Goal: Download file/media

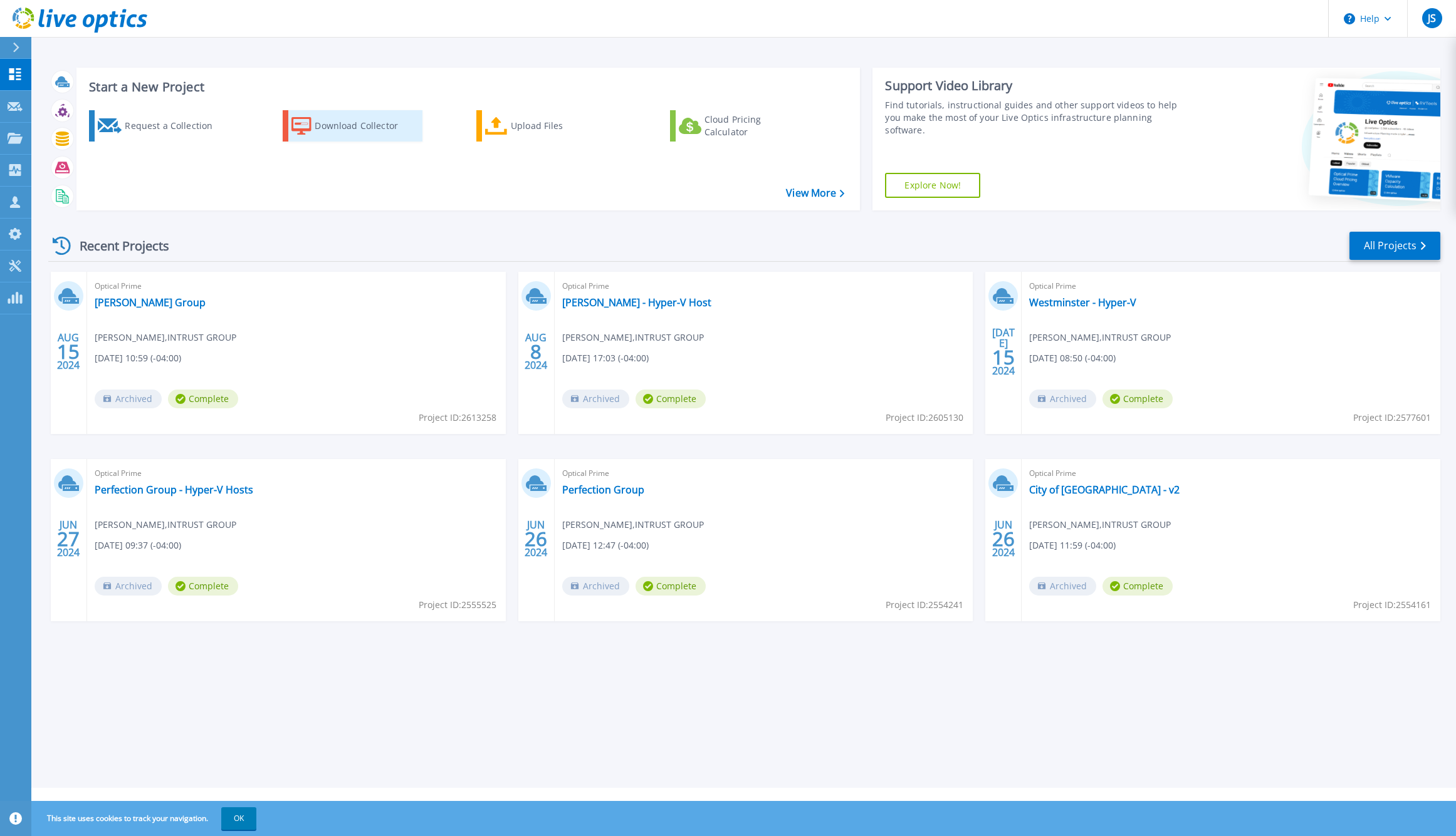
click at [336, 124] on div "Download Collector" at bounding box center [365, 126] width 100 height 25
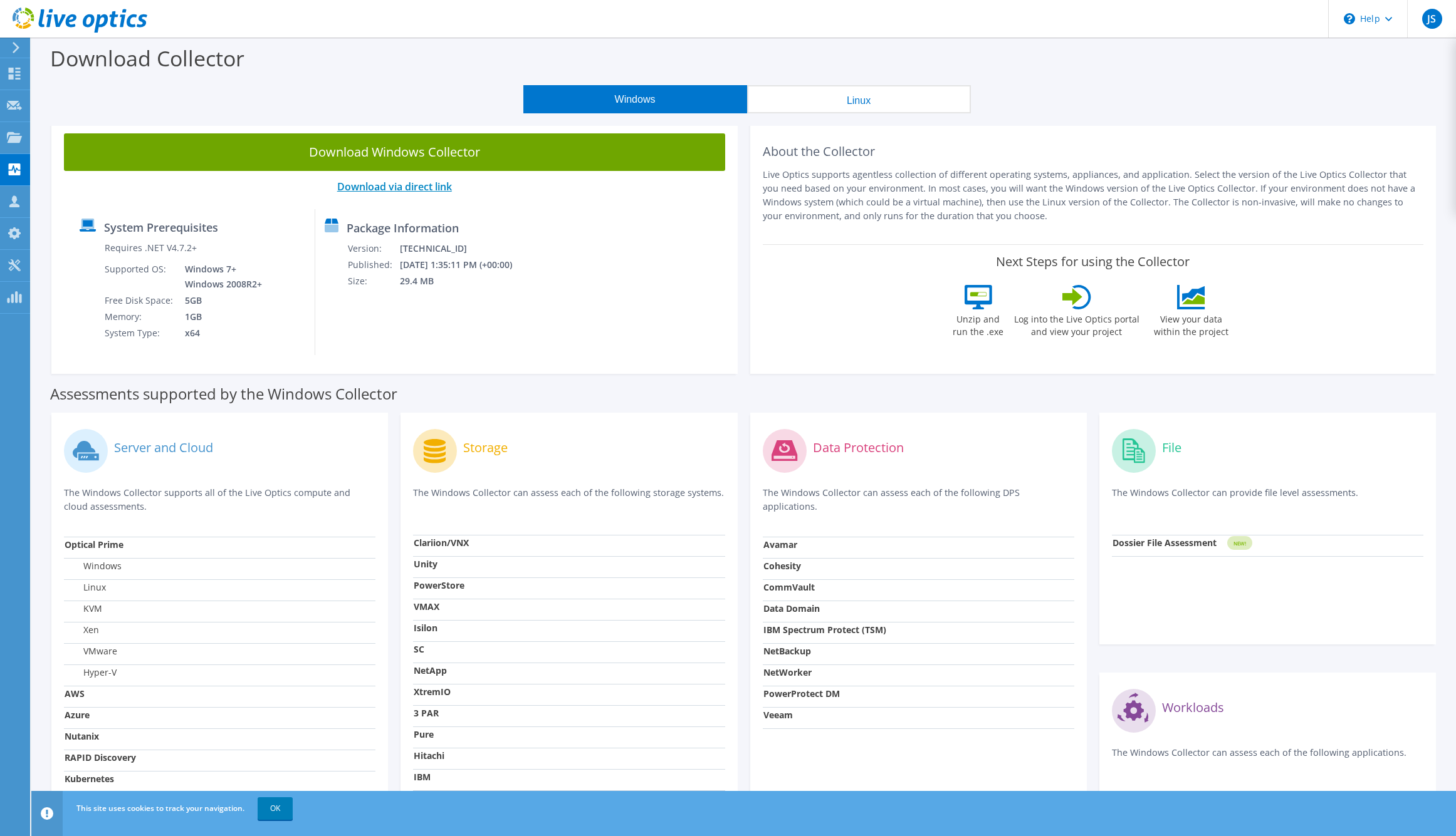
drag, startPoint x: 421, startPoint y: 205, endPoint x: 426, endPoint y: 189, distance: 16.8
click at [421, 205] on div "Download Windows Collector Download via direct link System Prerequisites Requir…" at bounding box center [394, 247] width 686 height 253
click at [426, 189] on link "Download via direct link" at bounding box center [394, 187] width 115 height 14
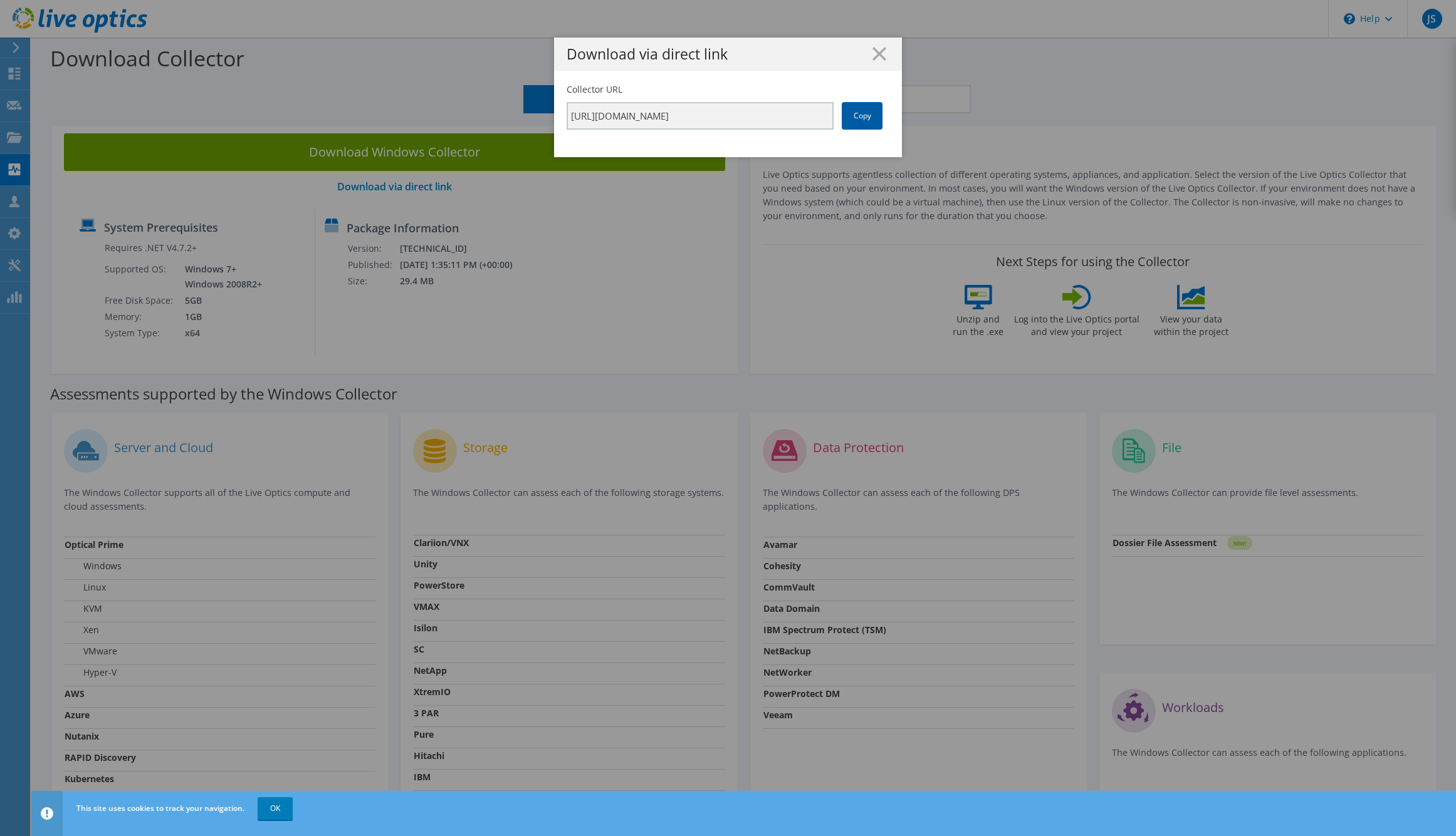
click at [858, 113] on link "Copy" at bounding box center [862, 116] width 41 height 28
click at [877, 61] on h1 "Download via direct link" at bounding box center [727, 54] width 323 height 15
click at [879, 53] on line at bounding box center [879, 53] width 12 height 12
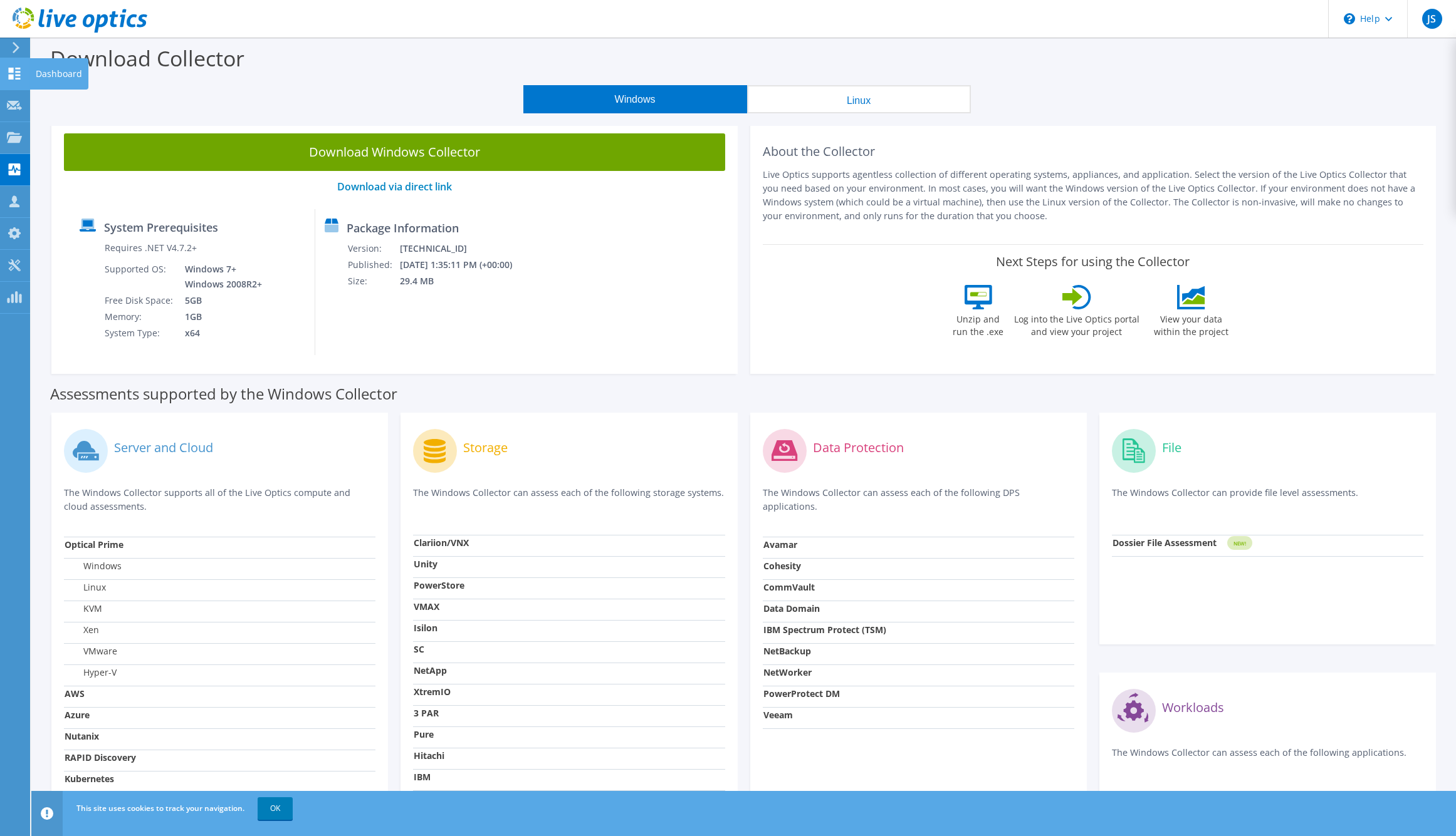
click at [18, 74] on icon at bounding box center [14, 73] width 15 height 12
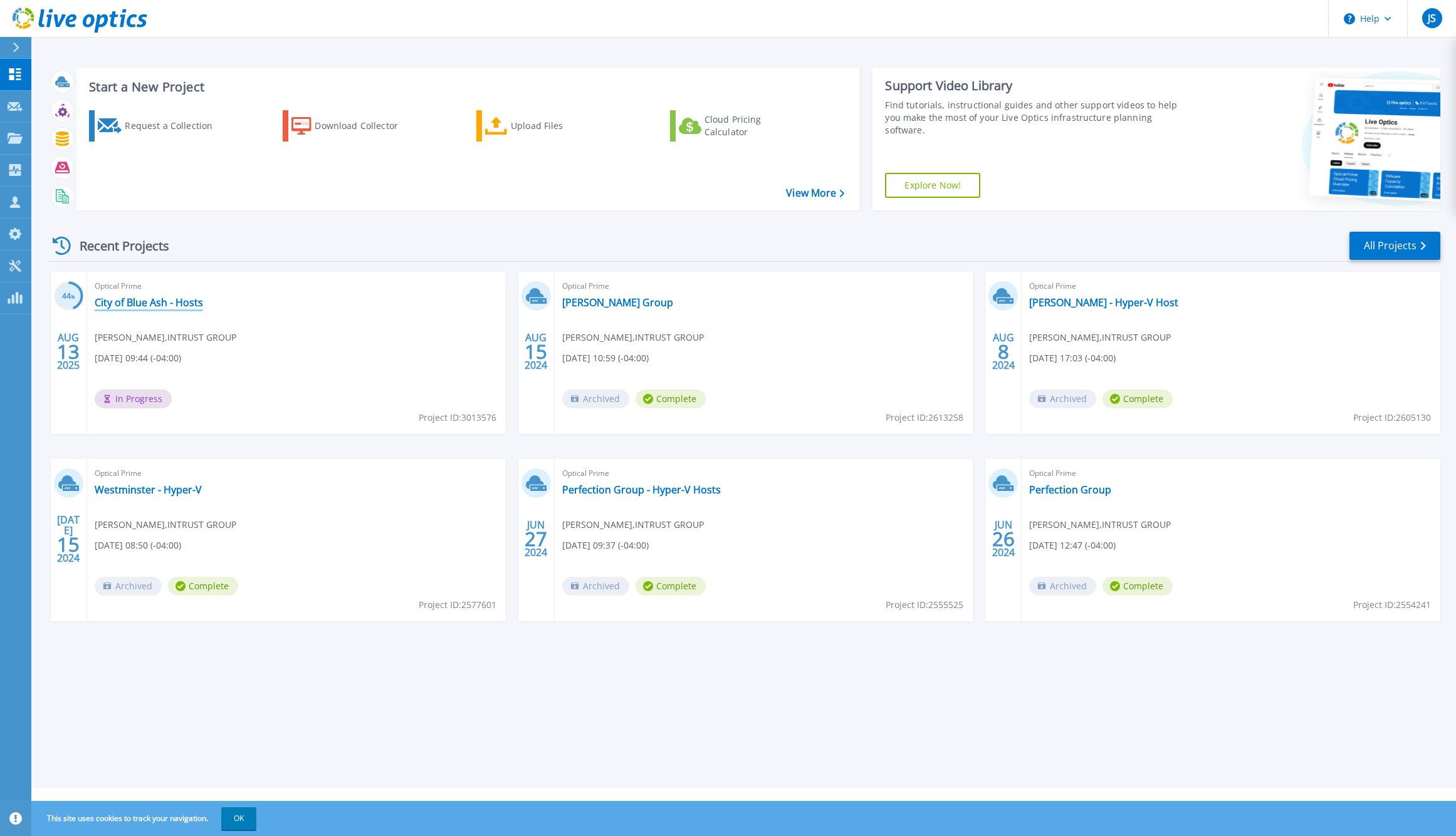
click at [189, 299] on link "City of Blue Ash - Hosts" at bounding box center [149, 302] width 108 height 12
